Goal: Task Accomplishment & Management: Manage account settings

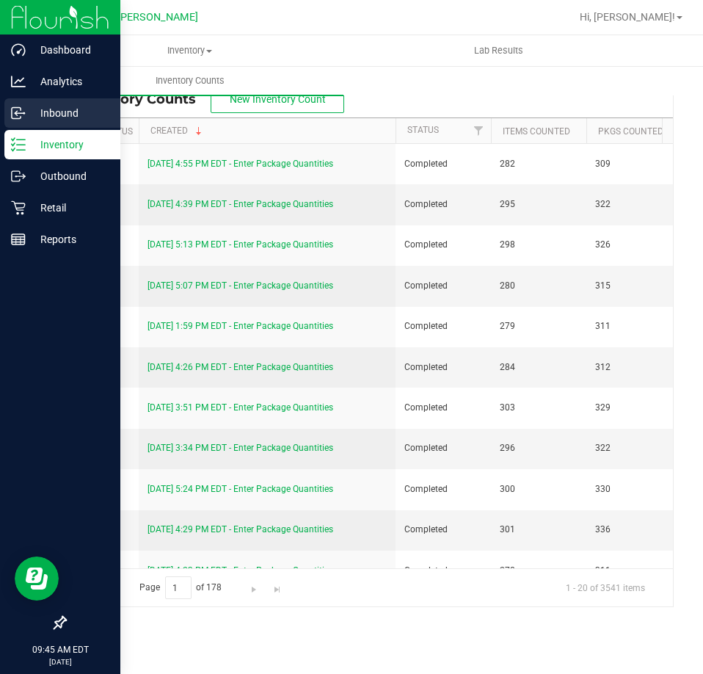
click at [15, 115] on icon at bounding box center [18, 113] width 15 height 15
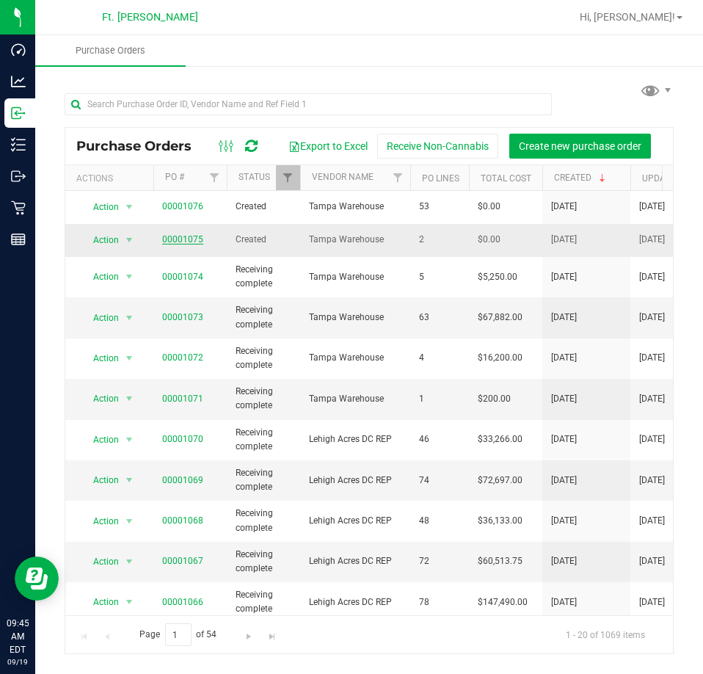
click at [177, 235] on link "00001075" at bounding box center [182, 239] width 41 height 10
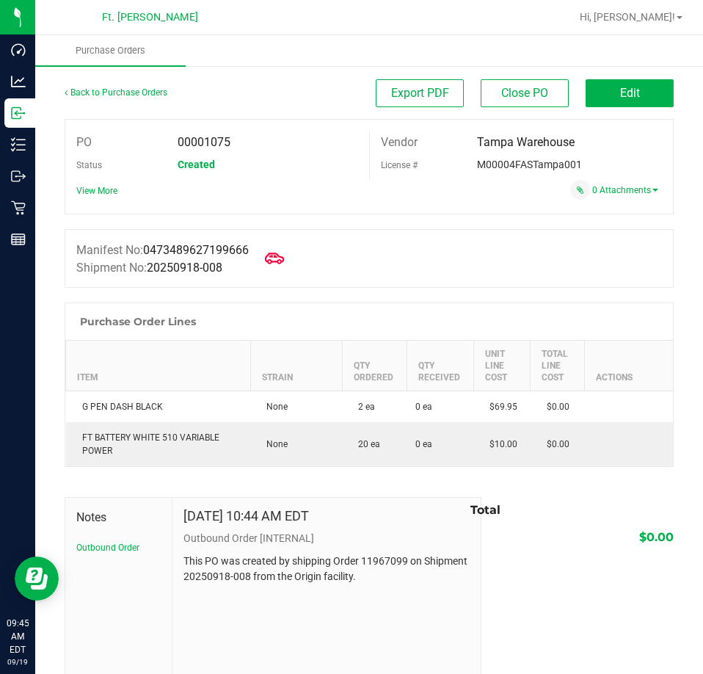
click at [277, 263] on icon at bounding box center [274, 258] width 19 height 11
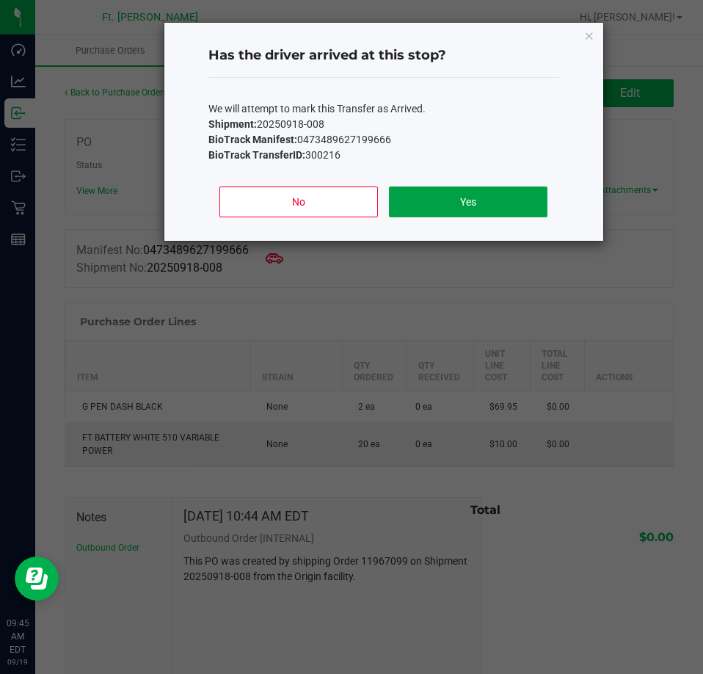
click at [466, 203] on button "Yes" at bounding box center [468, 201] width 158 height 31
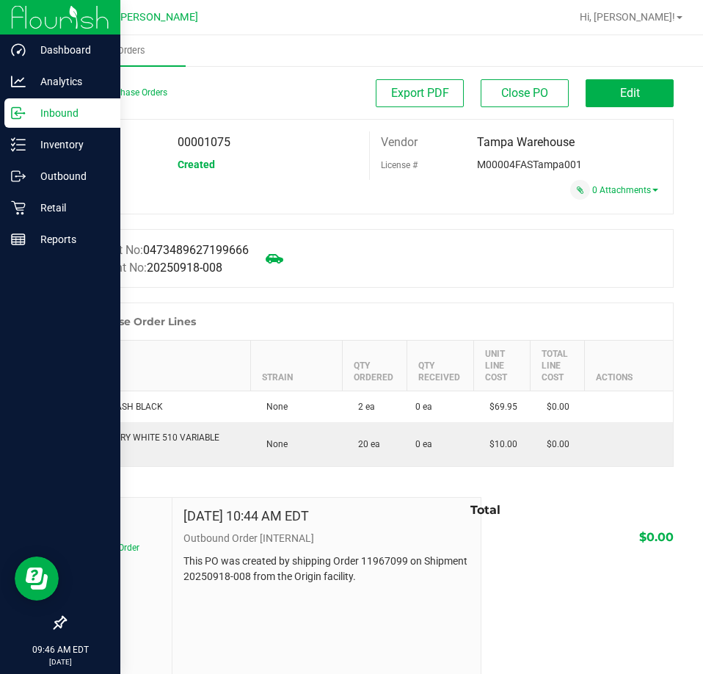
click at [32, 114] on p "Inbound" at bounding box center [70, 113] width 88 height 18
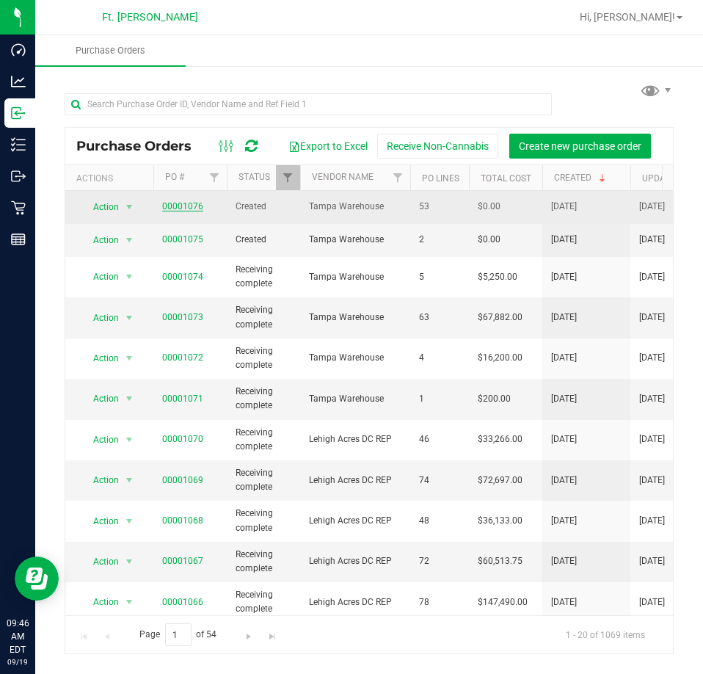
click at [187, 206] on link "00001076" at bounding box center [182, 206] width 41 height 10
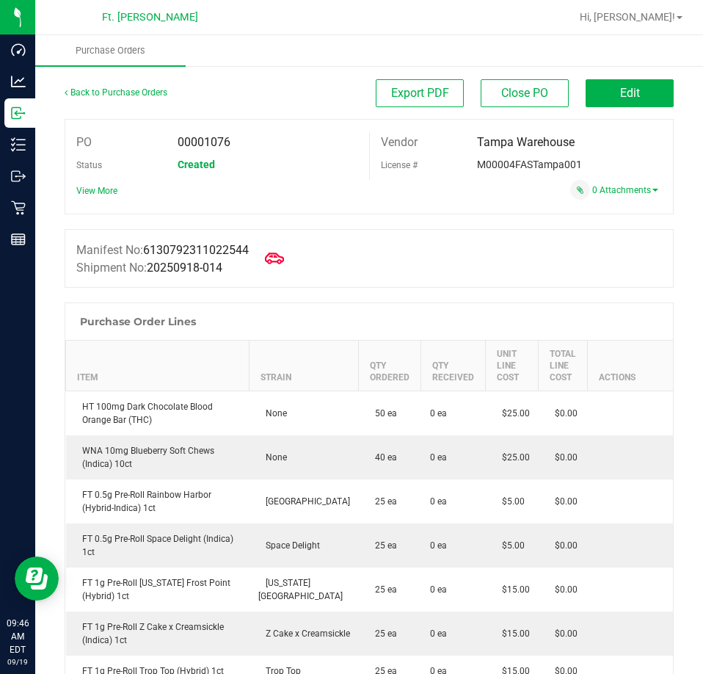
click at [284, 265] on icon at bounding box center [274, 258] width 19 height 19
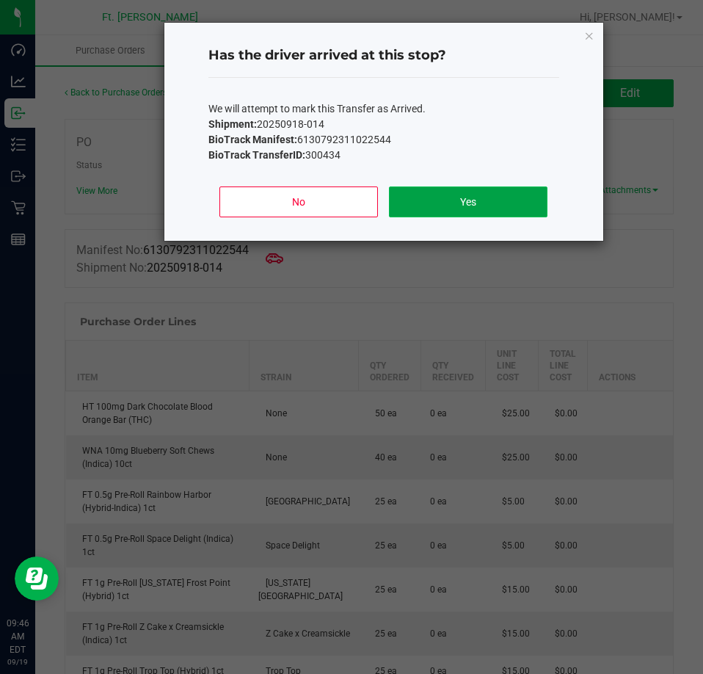
click at [492, 197] on button "Yes" at bounding box center [468, 201] width 158 height 31
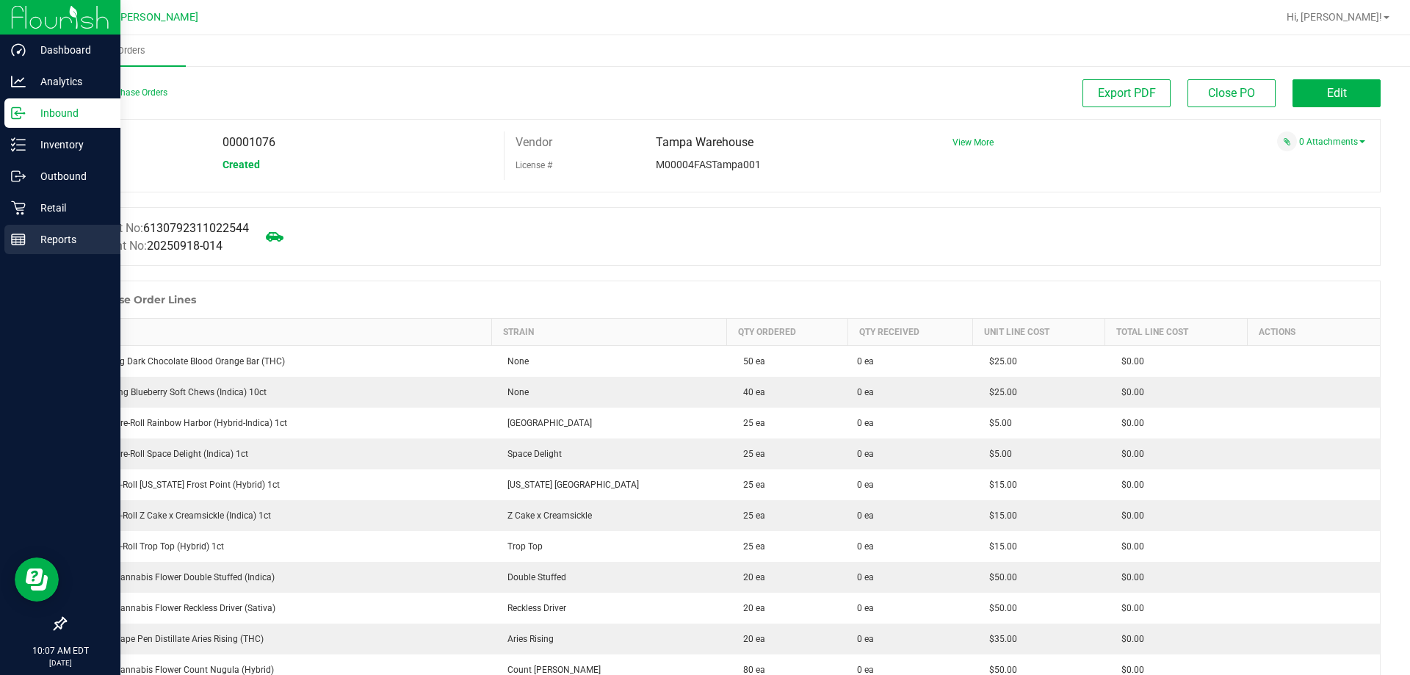
click at [32, 232] on p "Reports" at bounding box center [70, 240] width 88 height 18
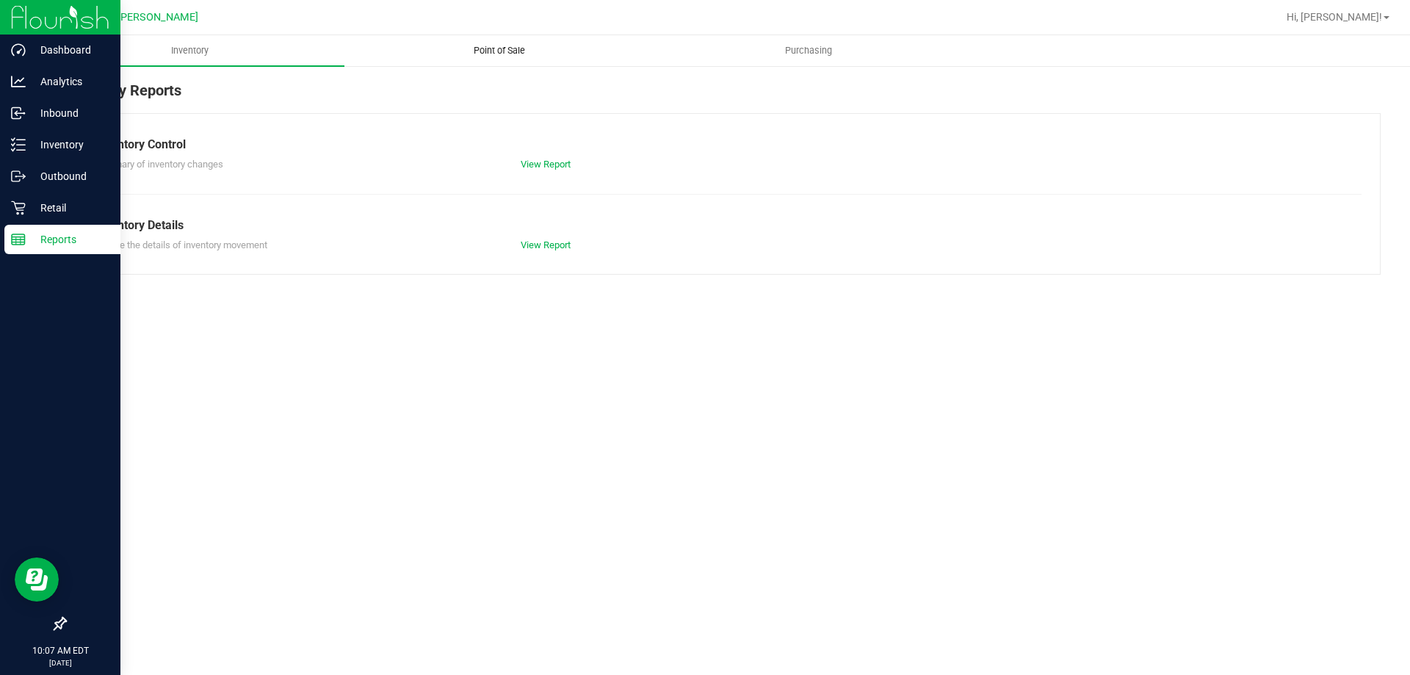
click at [541, 41] on uib-tab-heading "Point of Sale" at bounding box center [499, 50] width 308 height 29
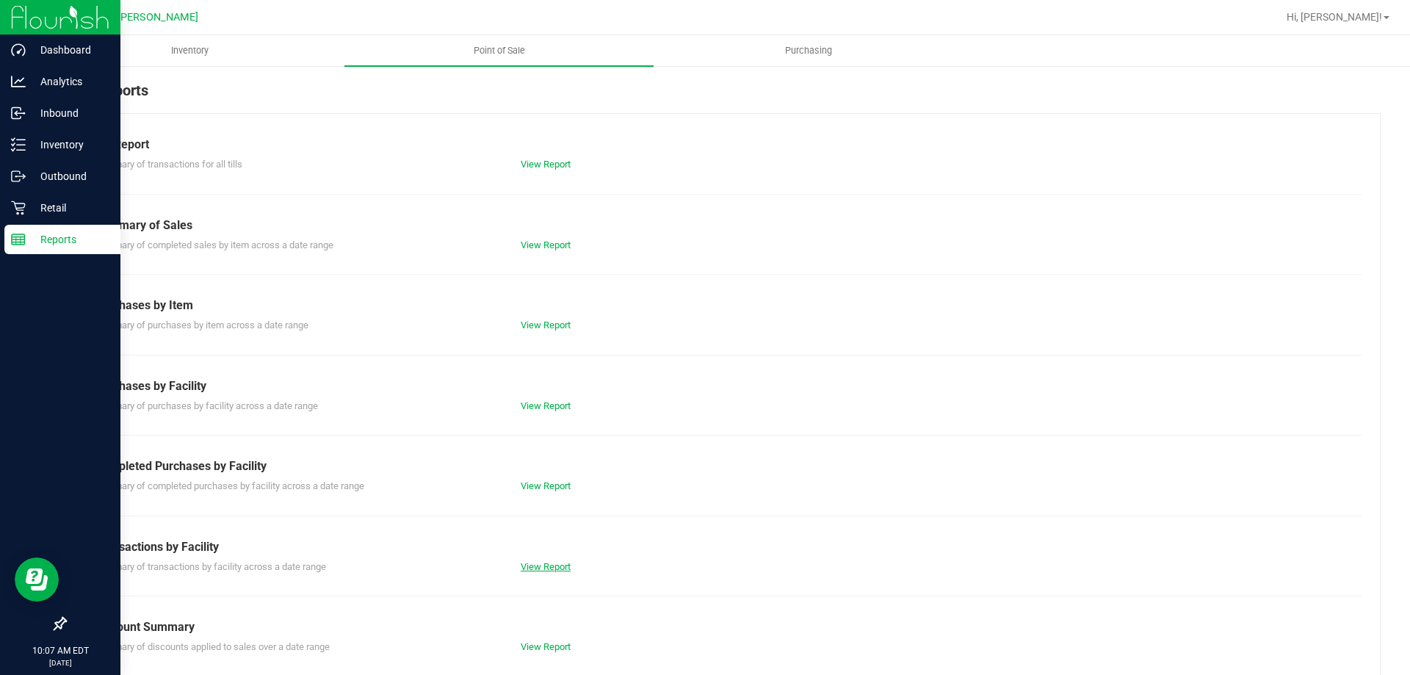
click at [537, 562] on link "View Report" at bounding box center [545, 566] width 50 height 11
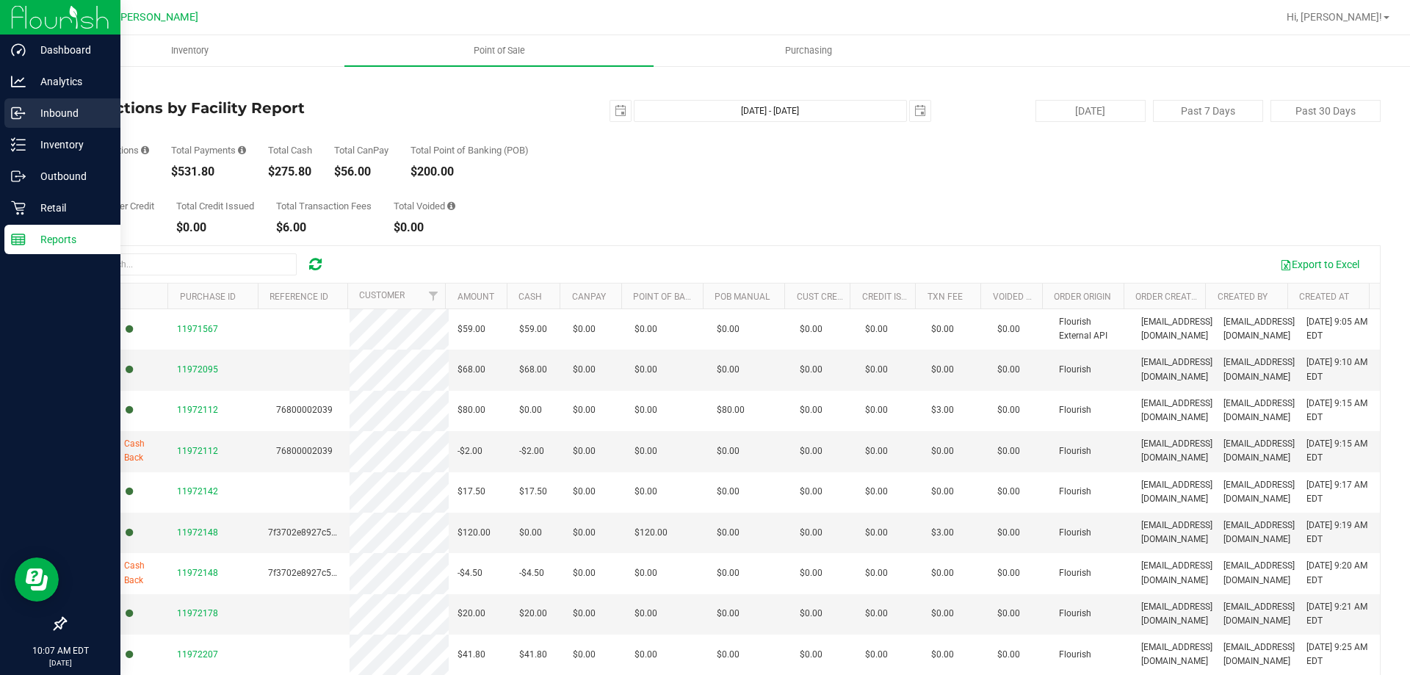
click at [27, 112] on p "Inbound" at bounding box center [70, 113] width 88 height 18
